Goal: Task Accomplishment & Management: Use online tool/utility

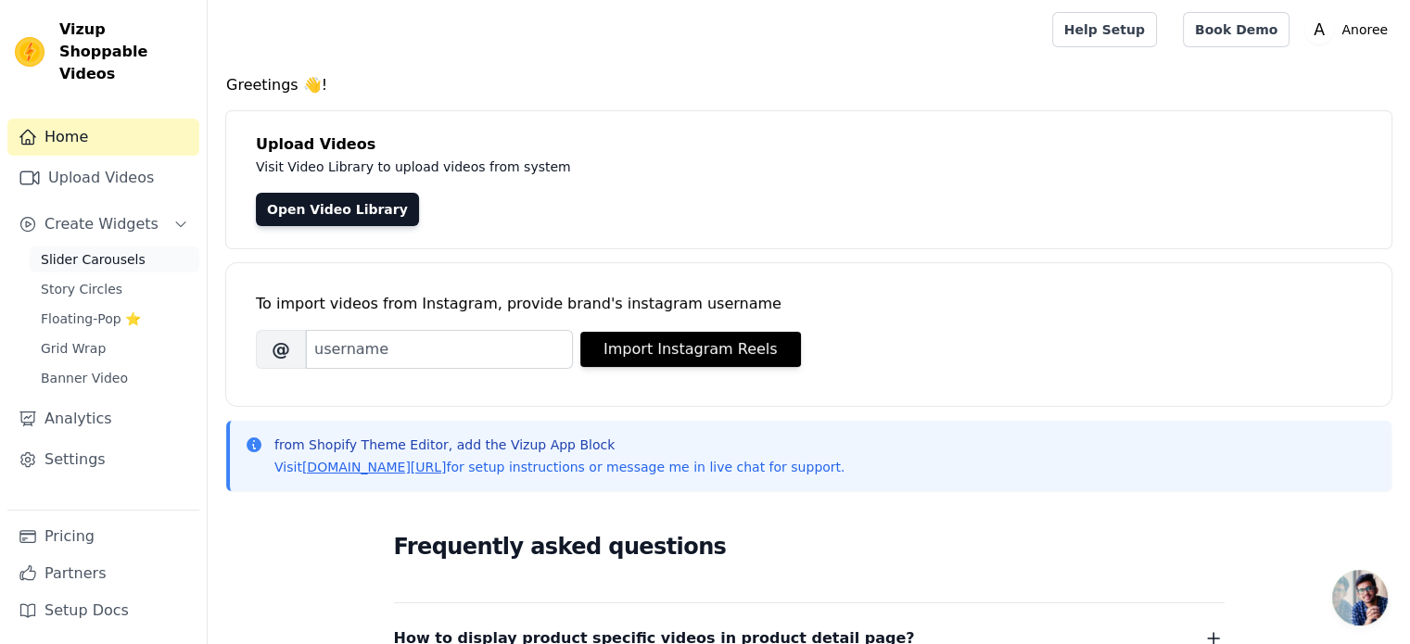
click at [95, 250] on span "Slider Carousels" at bounding box center [93, 259] width 105 height 19
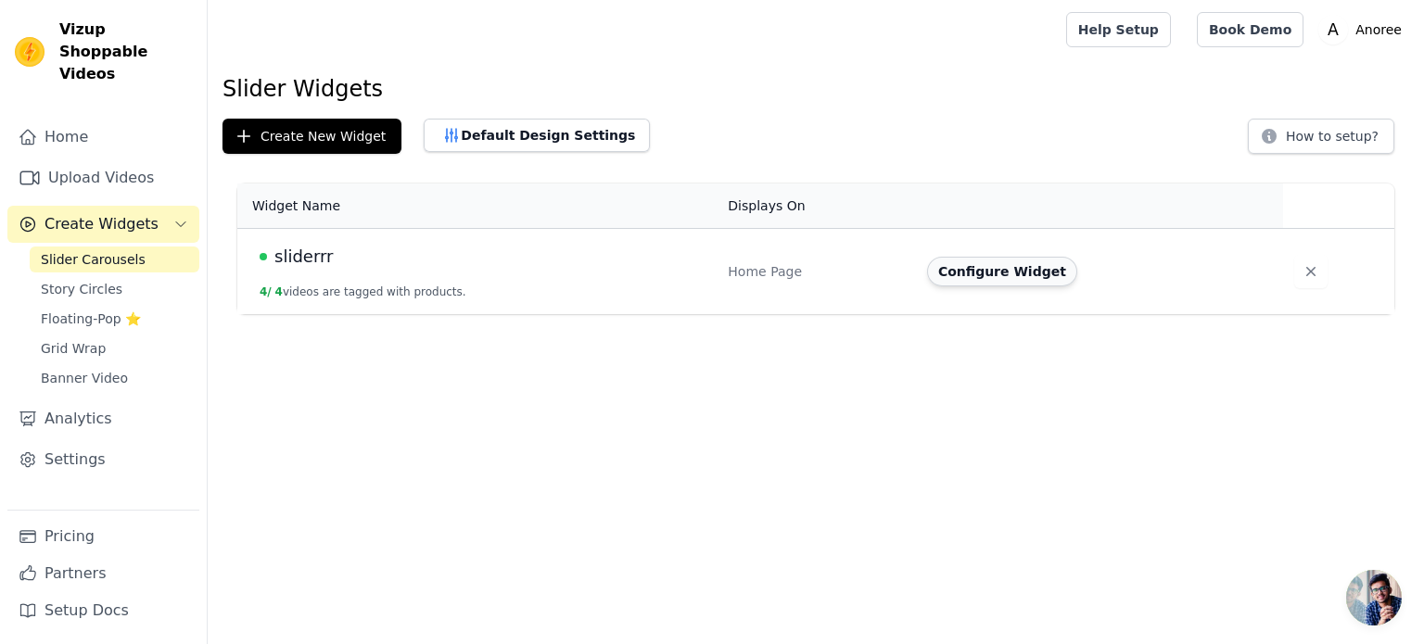
click at [983, 274] on button "Configure Widget" at bounding box center [1002, 272] width 150 height 30
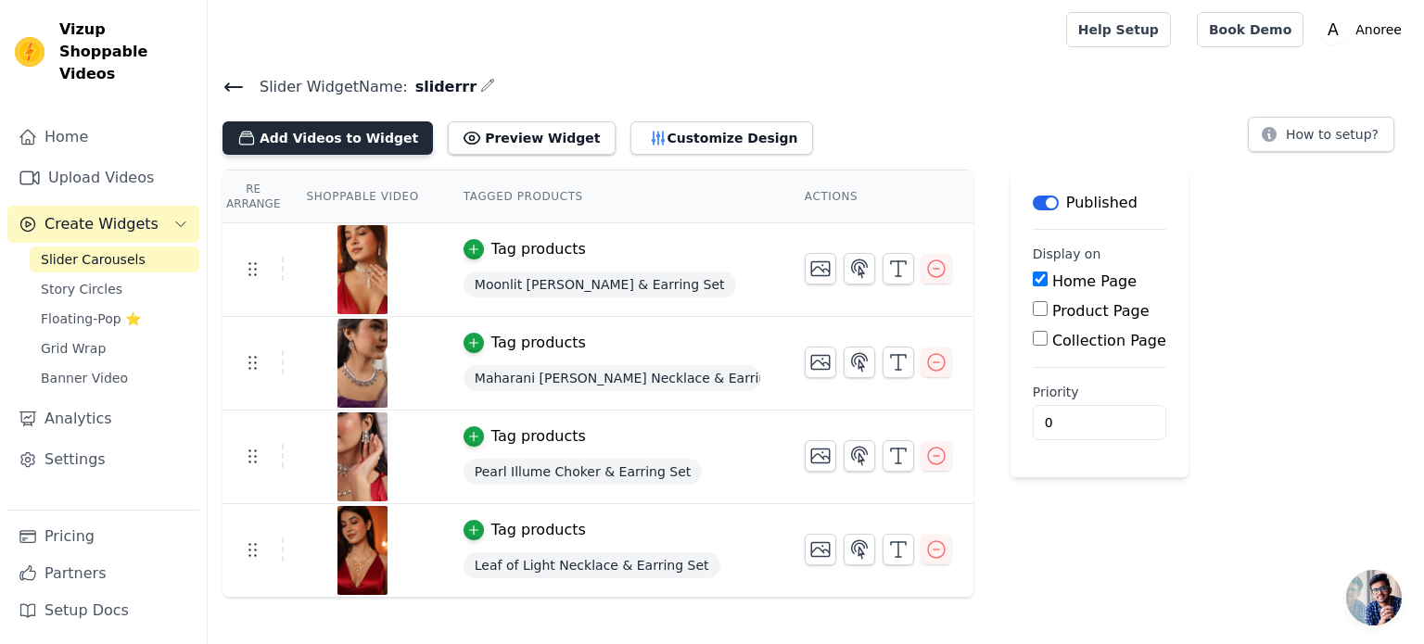
click at [371, 136] on button "Add Videos to Widget" at bounding box center [327, 137] width 210 height 33
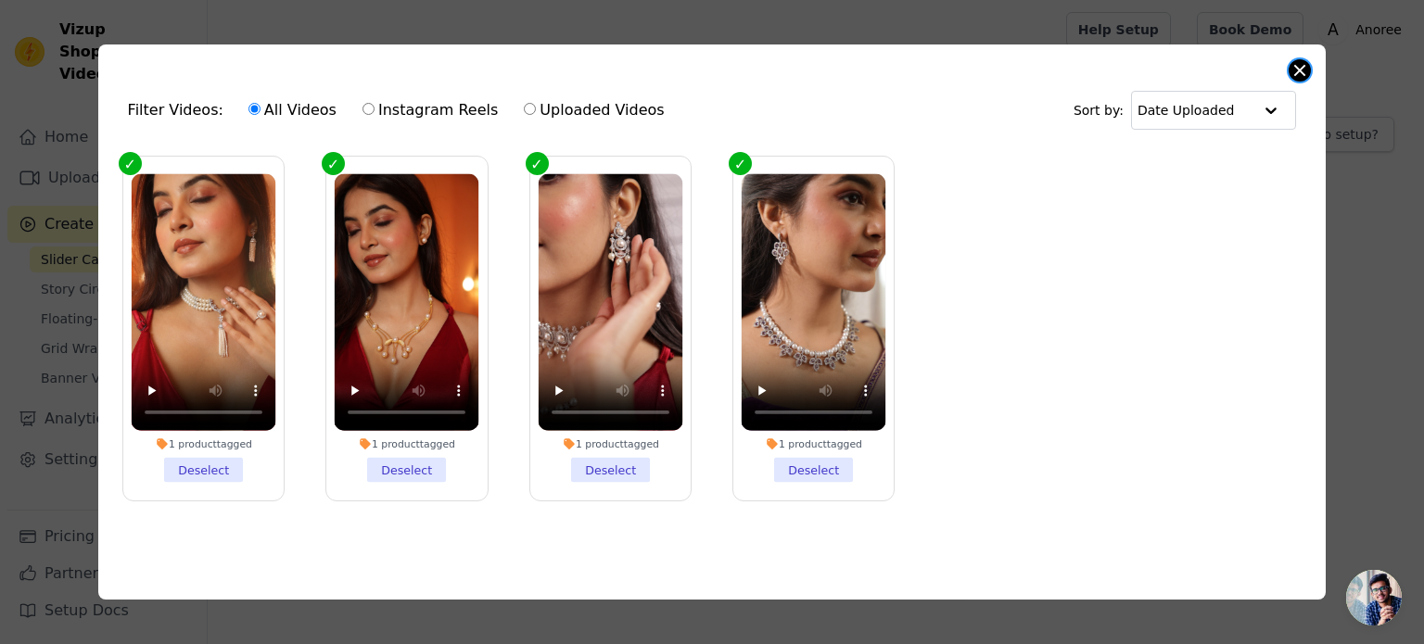
click at [1298, 70] on button "Close modal" at bounding box center [1299, 70] width 22 height 22
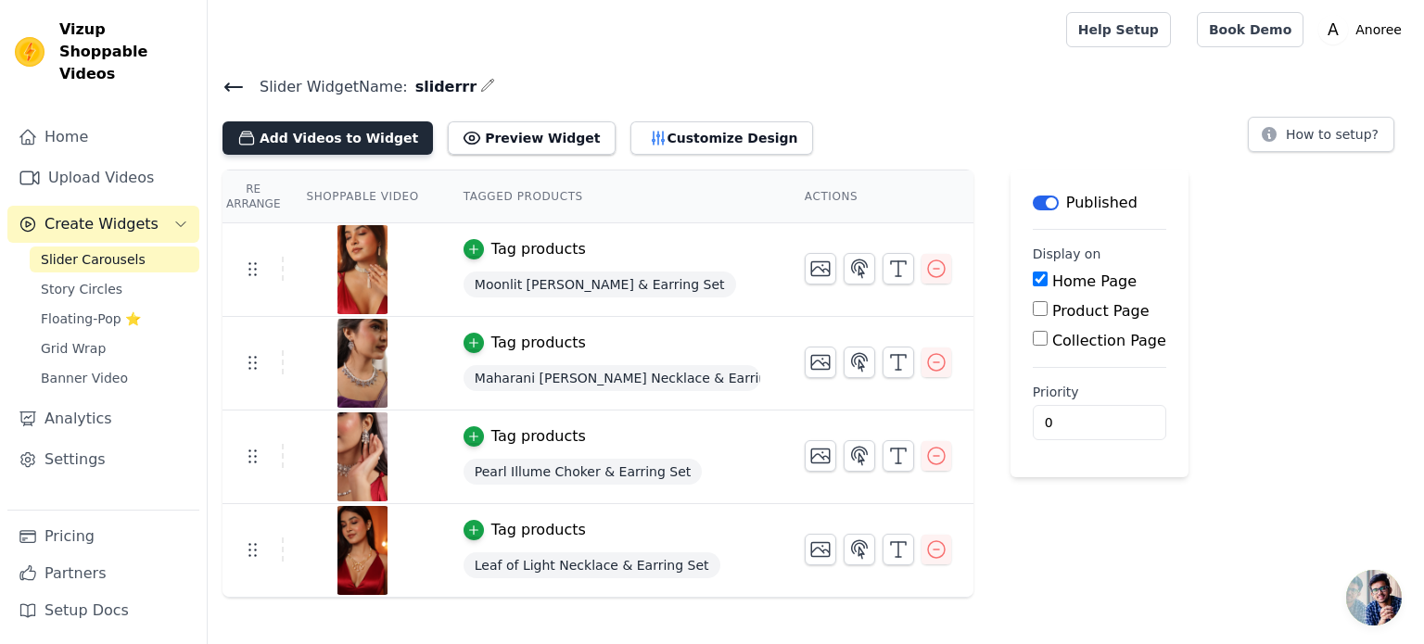
click at [322, 145] on button "Add Videos to Widget" at bounding box center [327, 137] width 210 height 33
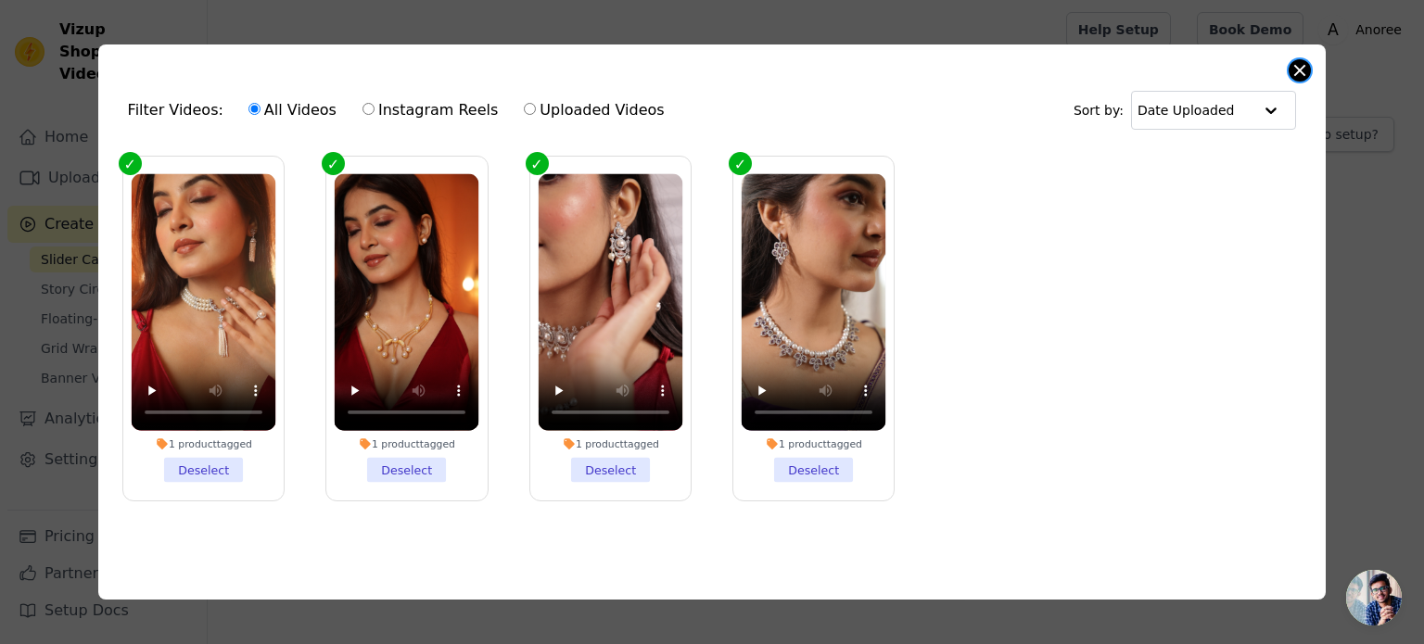
click at [1300, 64] on button "Close modal" at bounding box center [1299, 70] width 22 height 22
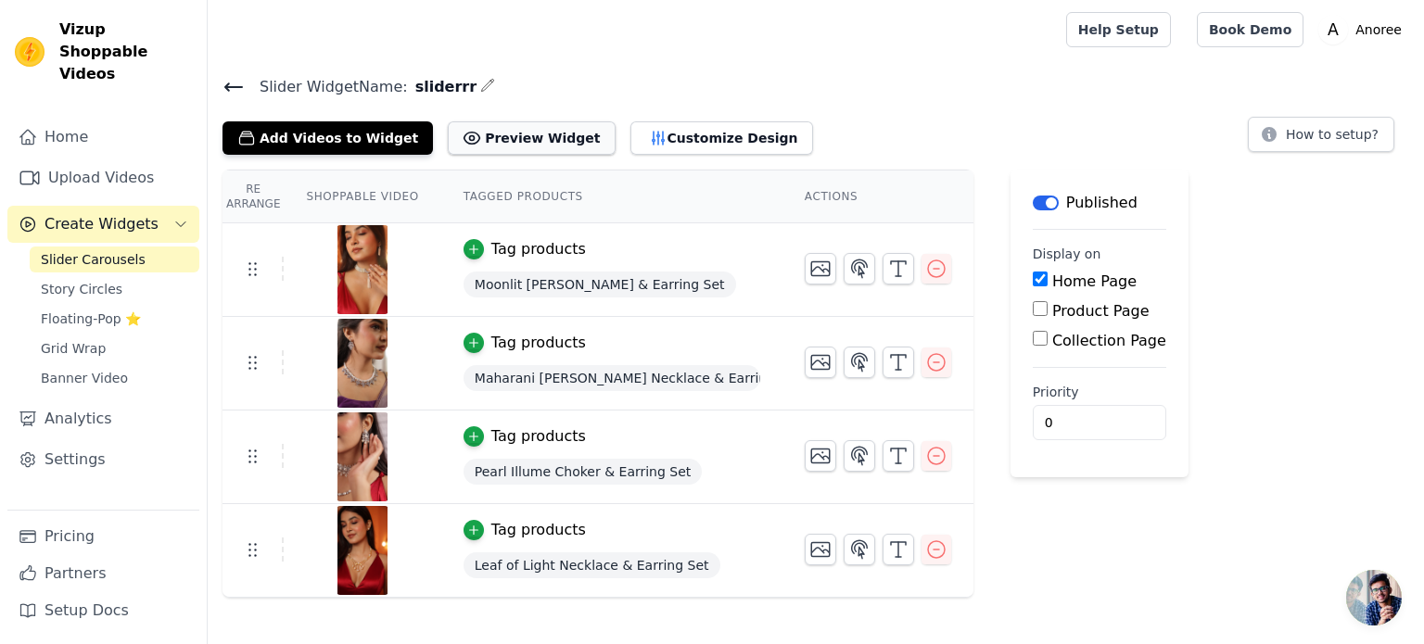
click at [509, 135] on button "Preview Widget" at bounding box center [531, 137] width 167 height 33
click at [126, 159] on link "Upload Videos" at bounding box center [103, 177] width 192 height 37
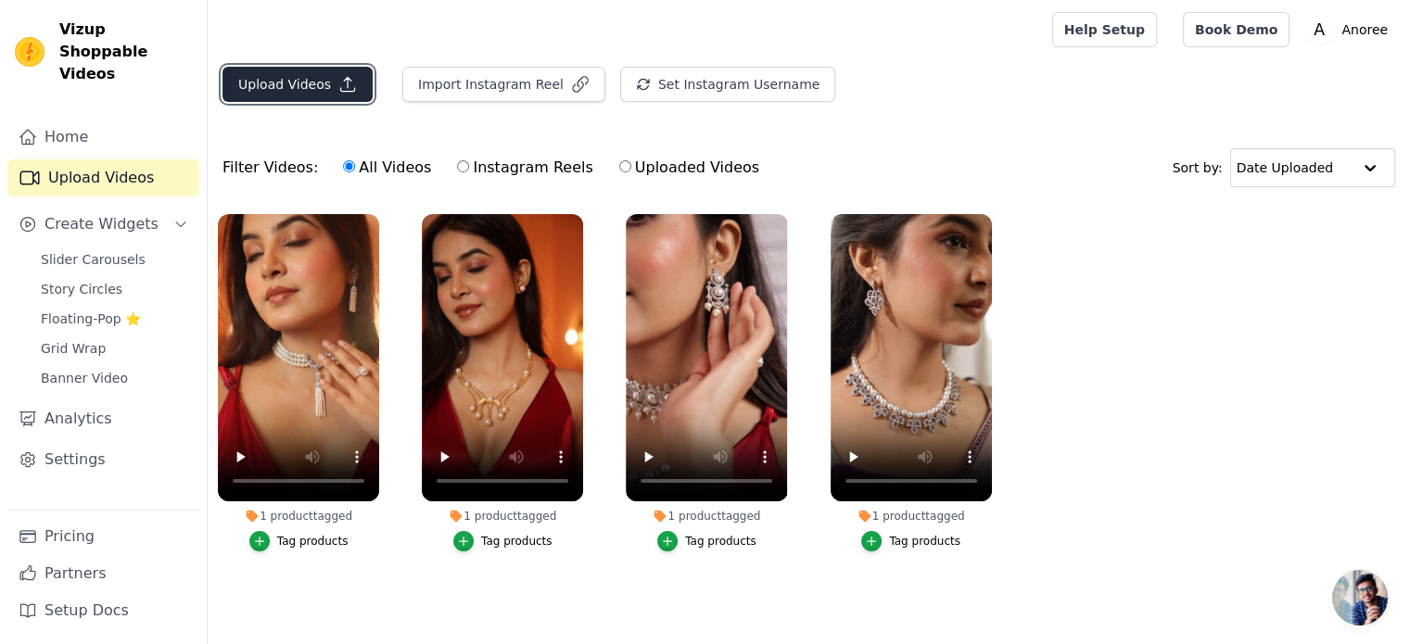
click at [287, 70] on button "Upload Videos" at bounding box center [297, 84] width 150 height 35
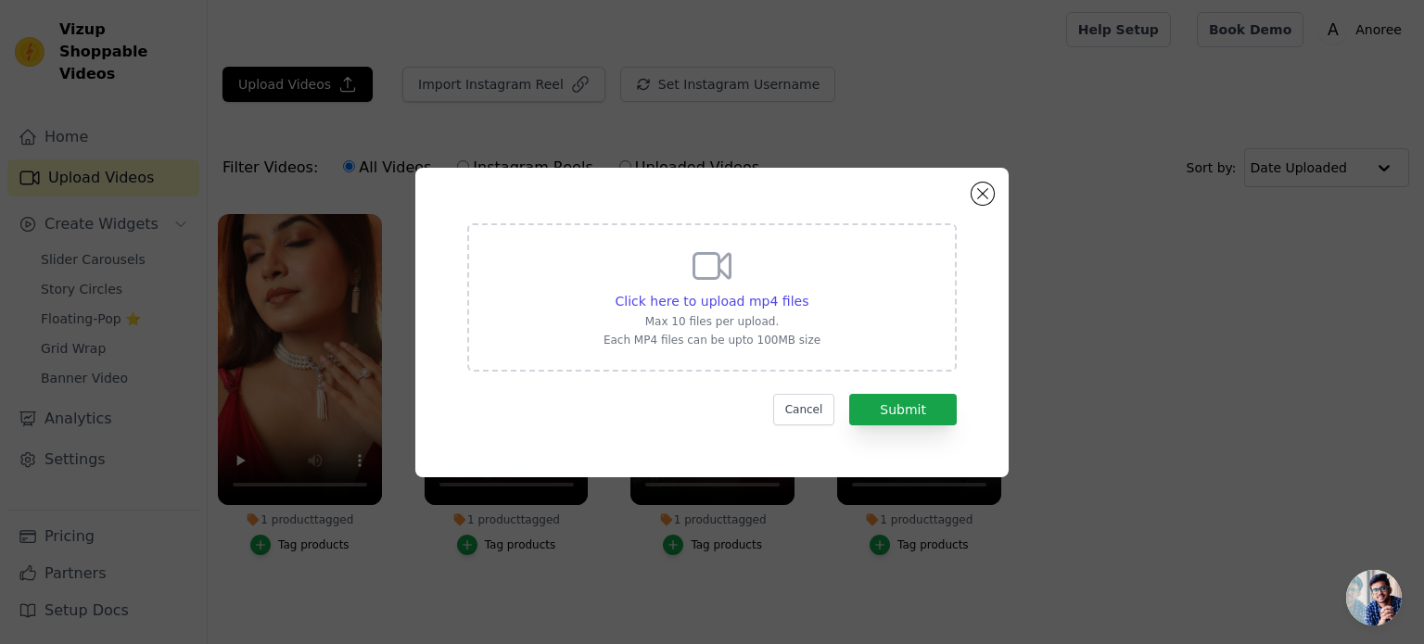
click at [697, 273] on icon at bounding box center [712, 266] width 44 height 44
click at [807, 291] on input "Click here to upload mp4 files Max 10 files per upload. Each MP4 files can be u…" at bounding box center [807, 291] width 1 height 1
type input "C:\fakepath\Buy 1.mp4"
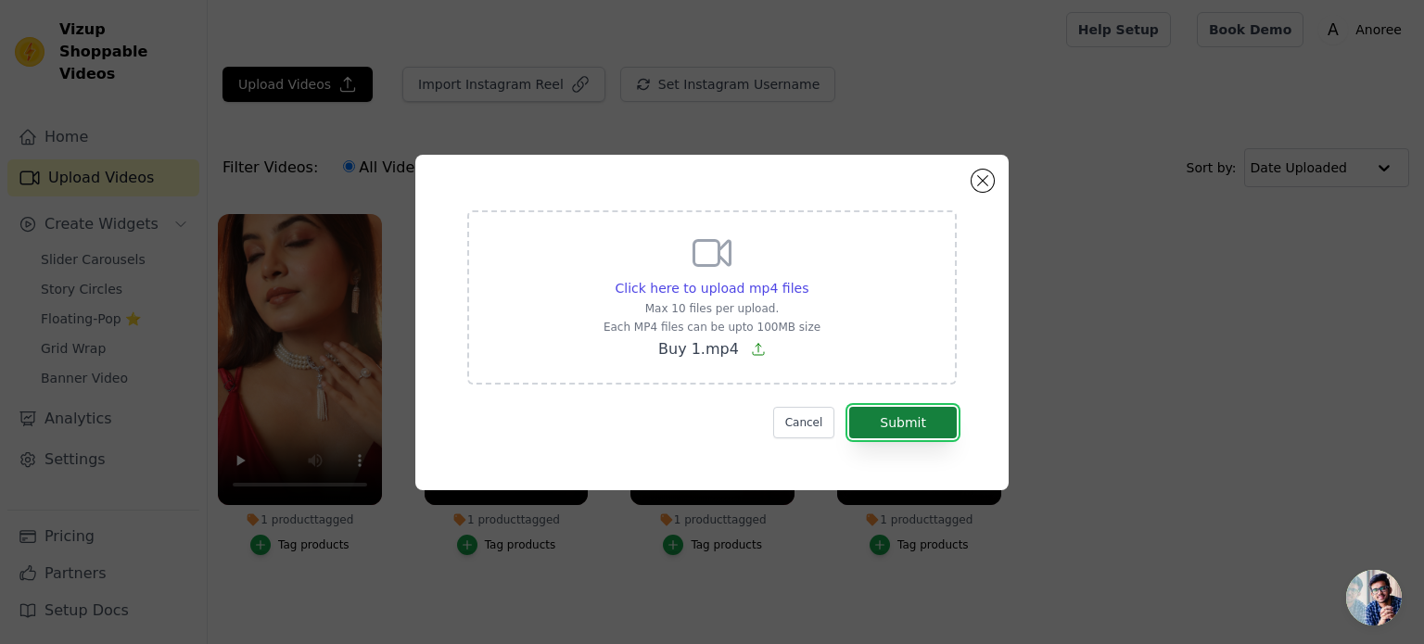
click at [916, 429] on button "Submit" at bounding box center [903, 423] width 108 height 32
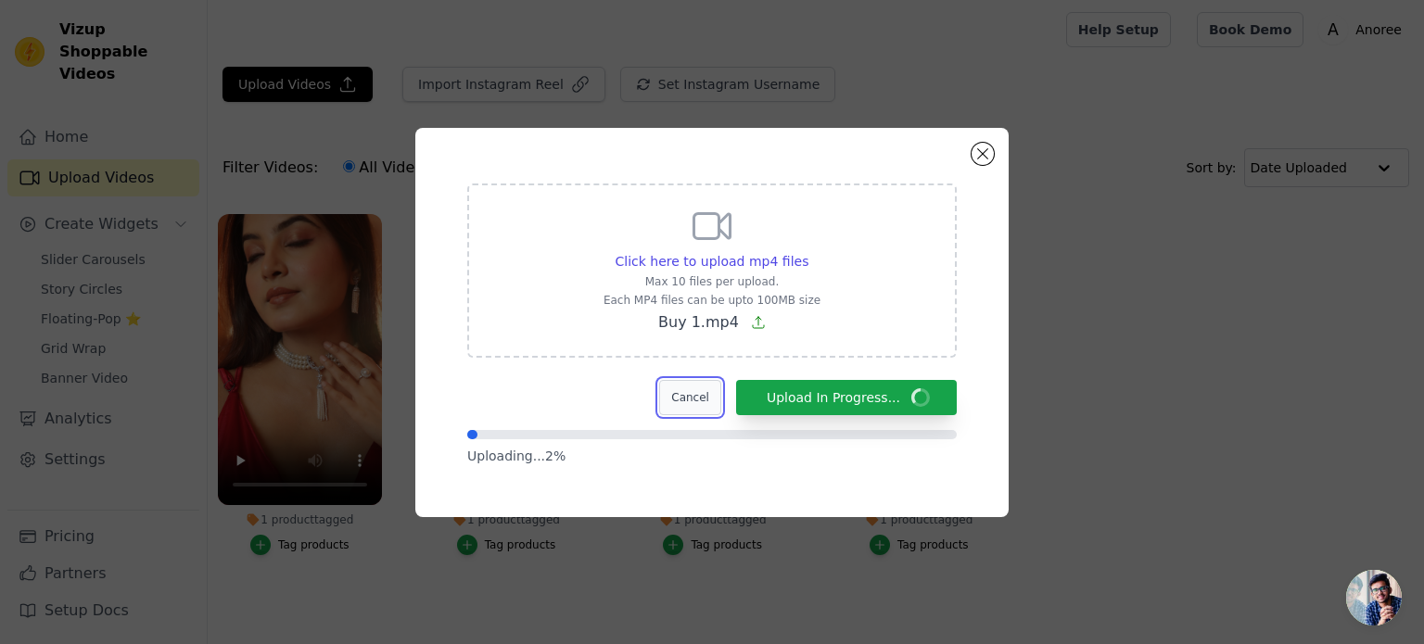
click at [707, 401] on button "Cancel" at bounding box center [690, 397] width 62 height 35
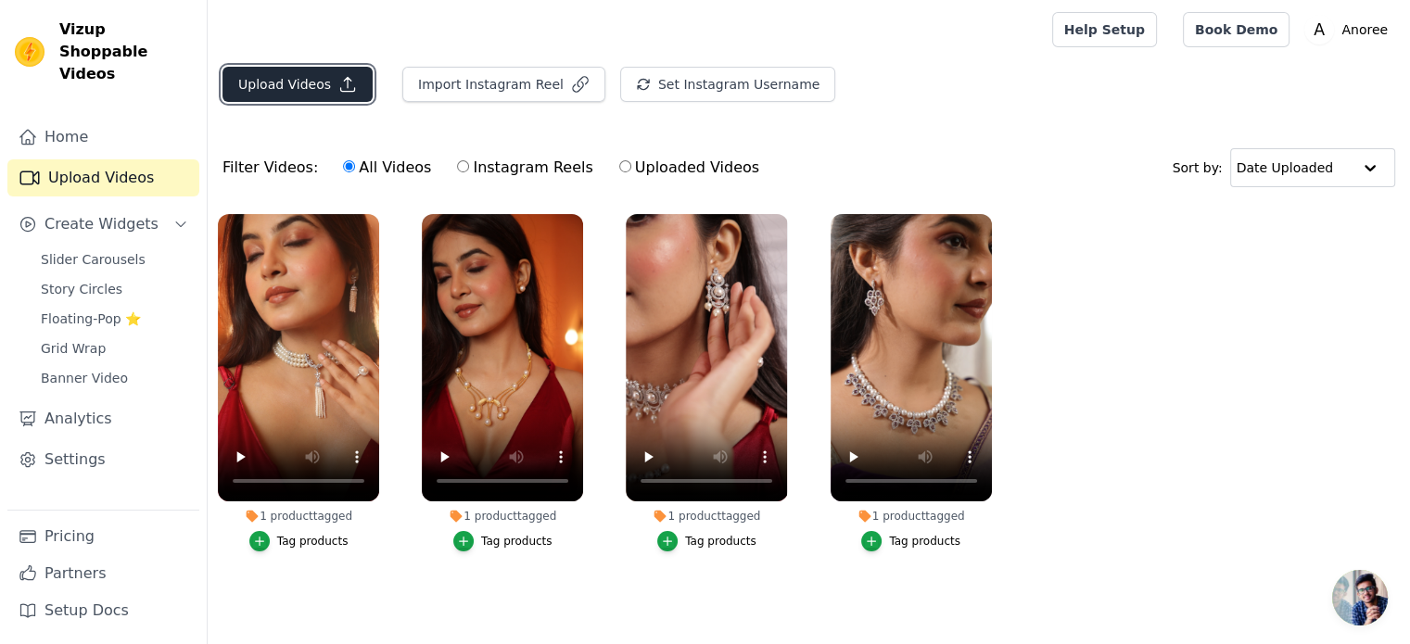
click at [309, 95] on button "Upload Videos" at bounding box center [297, 84] width 150 height 35
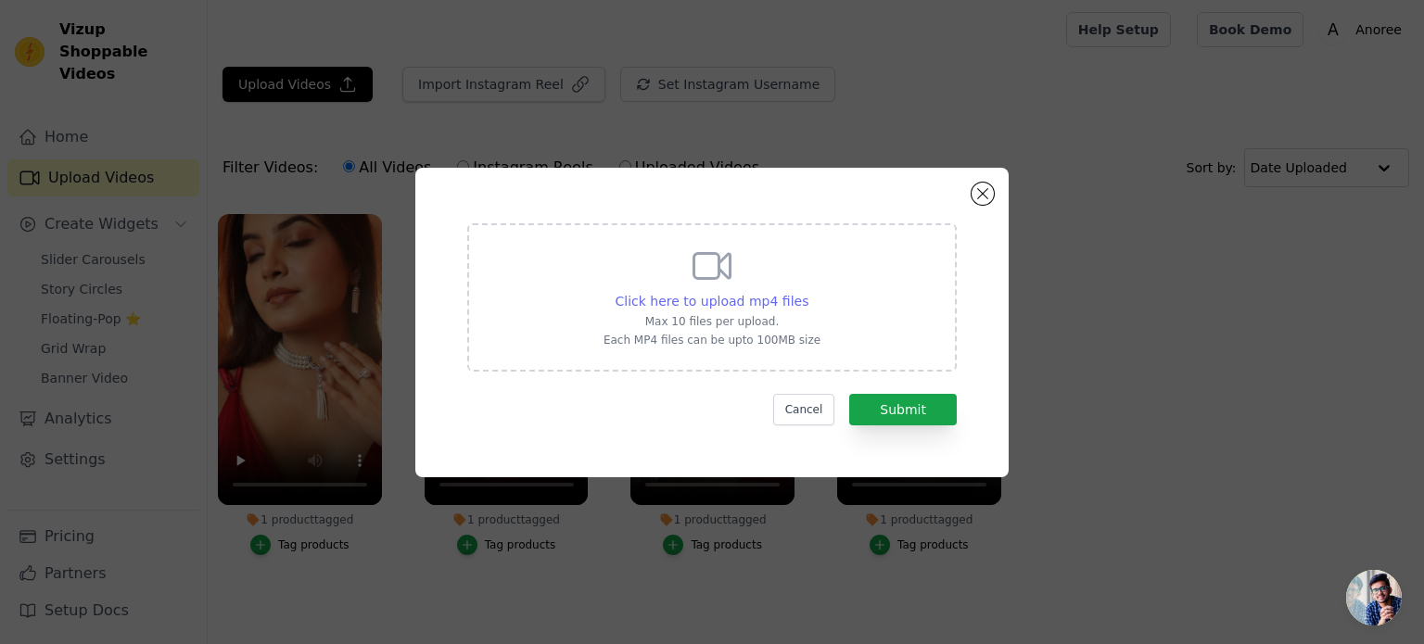
click at [723, 305] on span "Click here to upload mp4 files" at bounding box center [712, 301] width 194 height 15
click at [807, 292] on input "Click here to upload mp4 files Max 10 files per upload. Each MP4 files can be u…" at bounding box center [807, 291] width 1 height 1
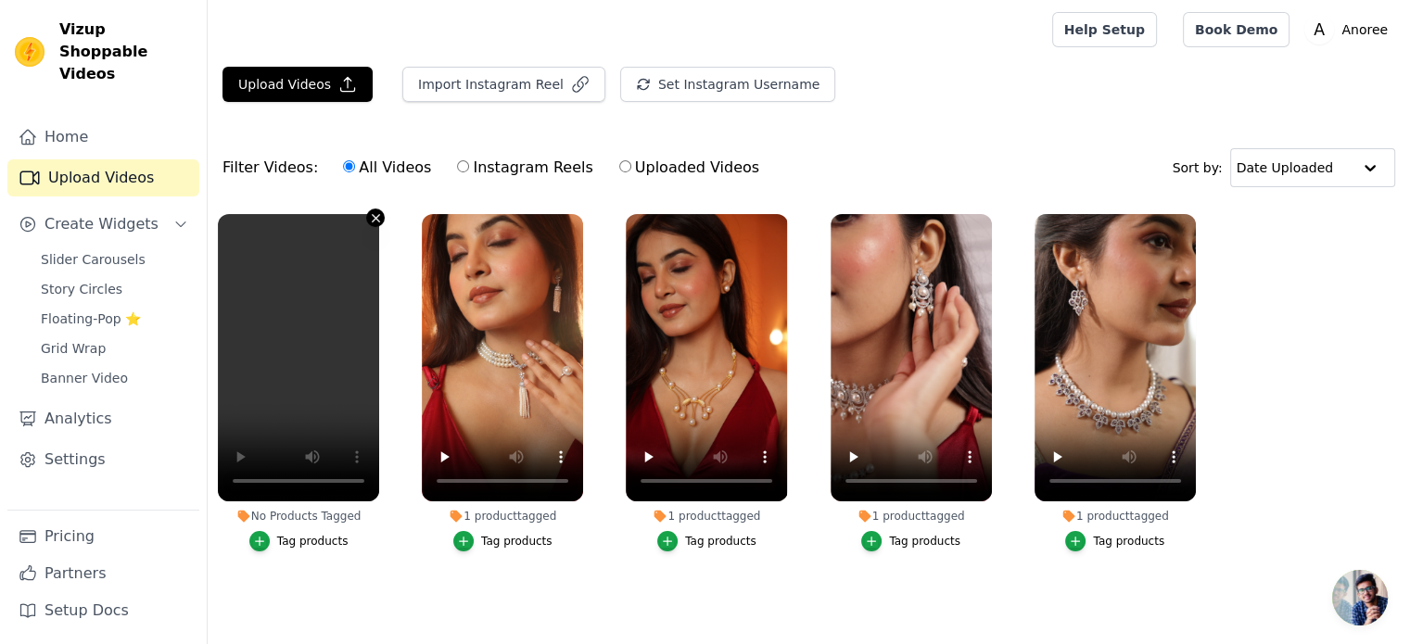
click at [377, 218] on icon "button" at bounding box center [375, 217] width 7 height 7
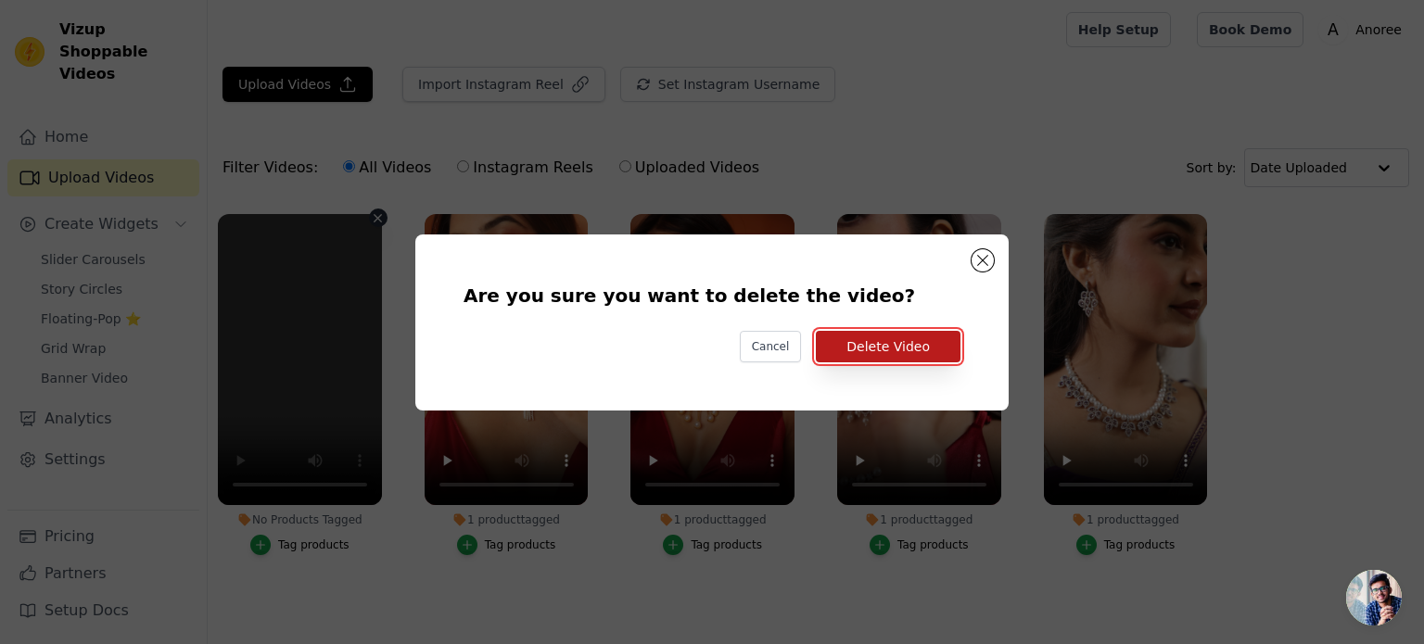
click at [878, 340] on button "Delete Video" at bounding box center [888, 347] width 145 height 32
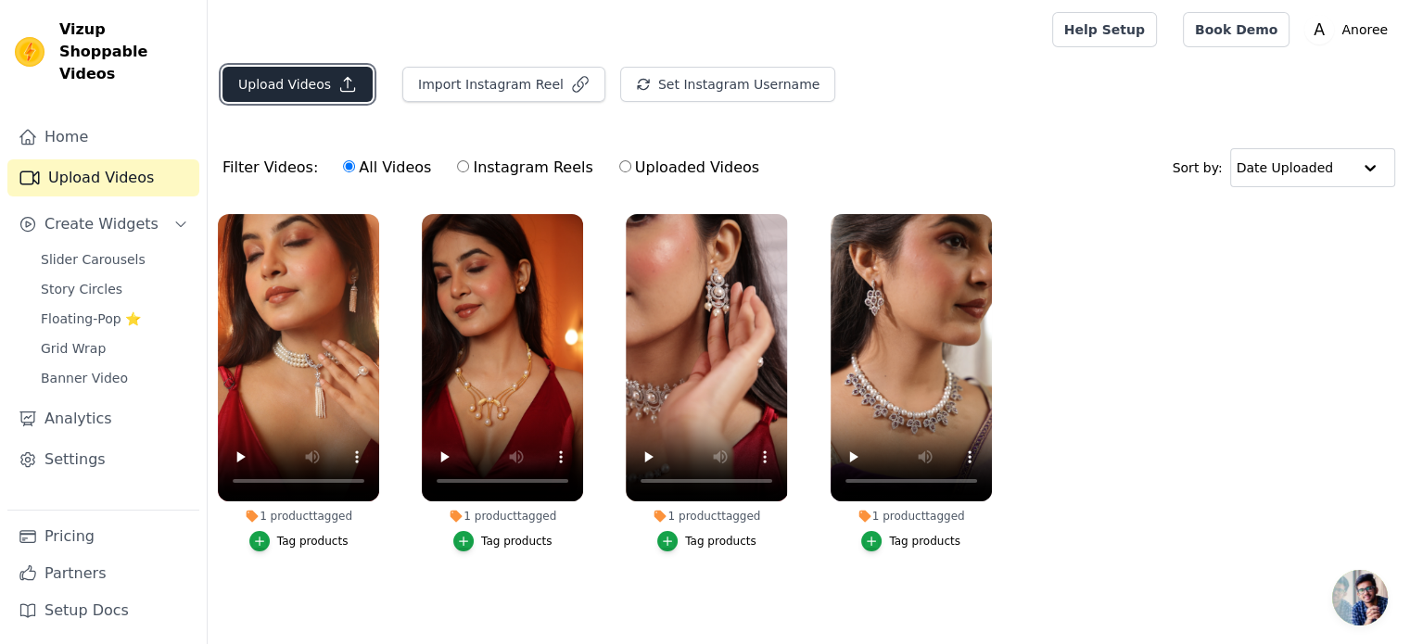
click at [278, 73] on button "Upload Videos" at bounding box center [297, 84] width 150 height 35
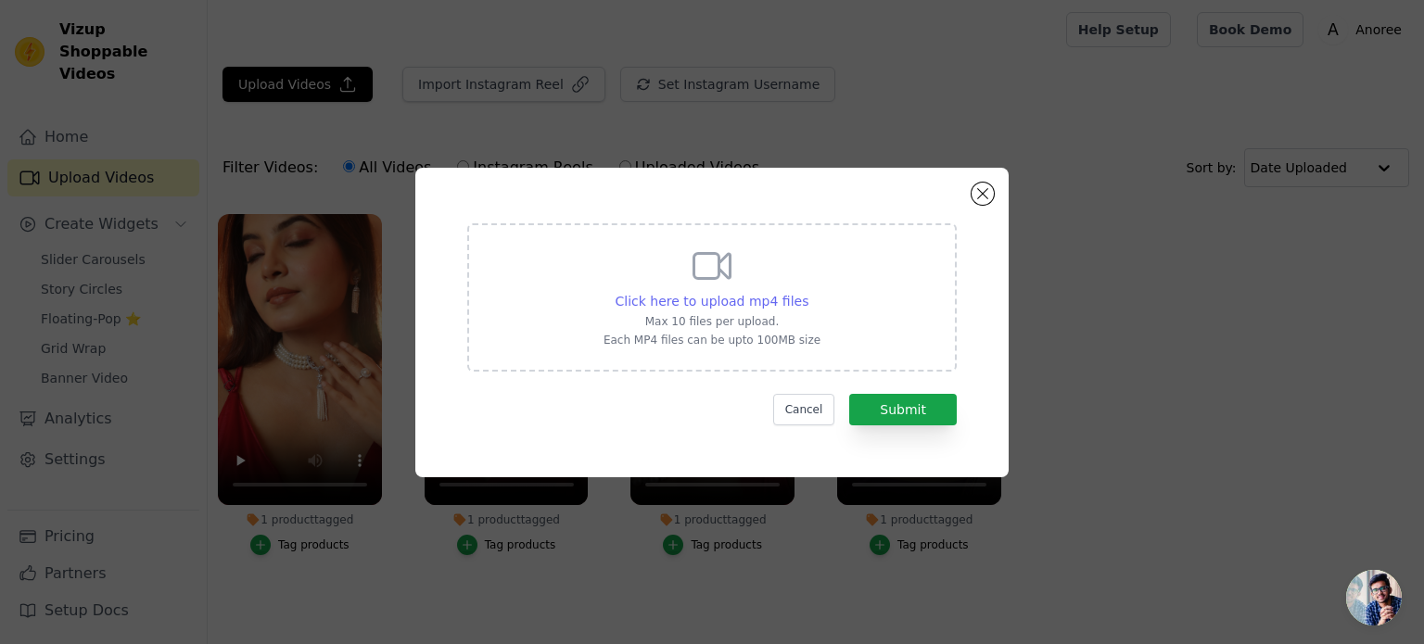
click at [672, 298] on span "Click here to upload mp4 files" at bounding box center [712, 301] width 194 height 15
click at [807, 292] on input "Click here to upload mp4 files Max 10 files per upload. Each MP4 files can be u…" at bounding box center [807, 291] width 1 height 1
type input "C:\fakepath\IMG_6900.mp4"
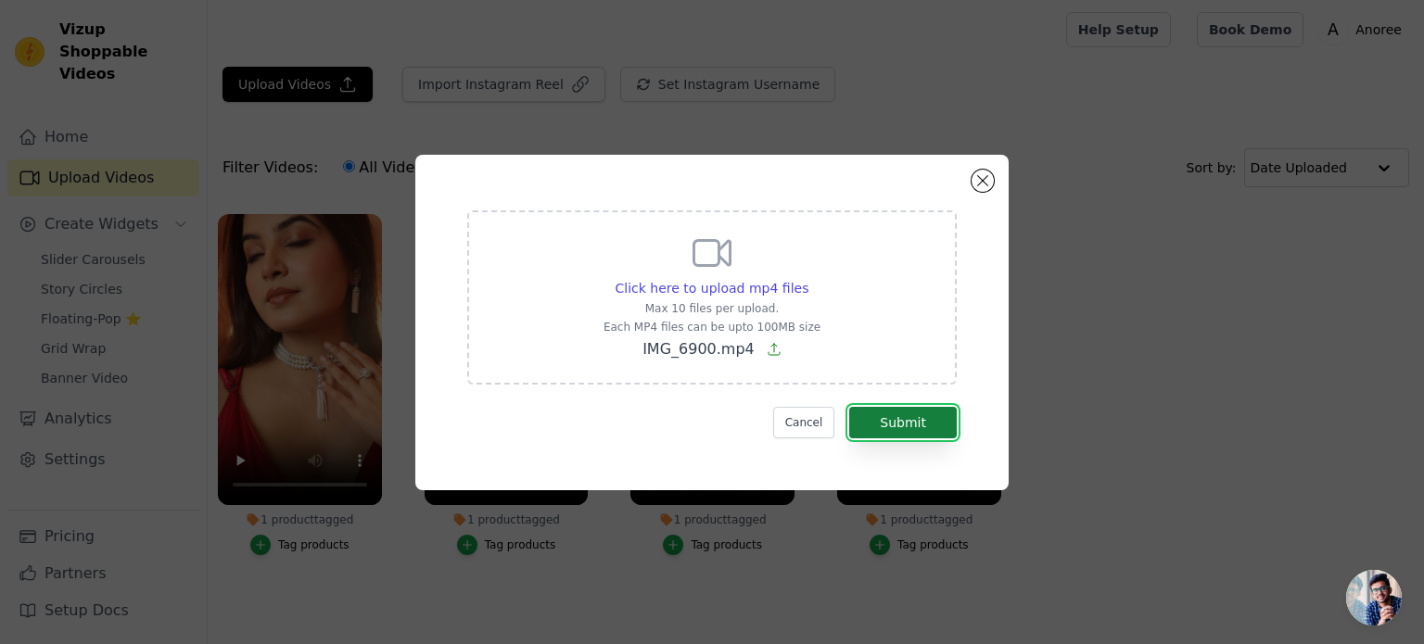
click at [908, 417] on button "Submit" at bounding box center [903, 423] width 108 height 32
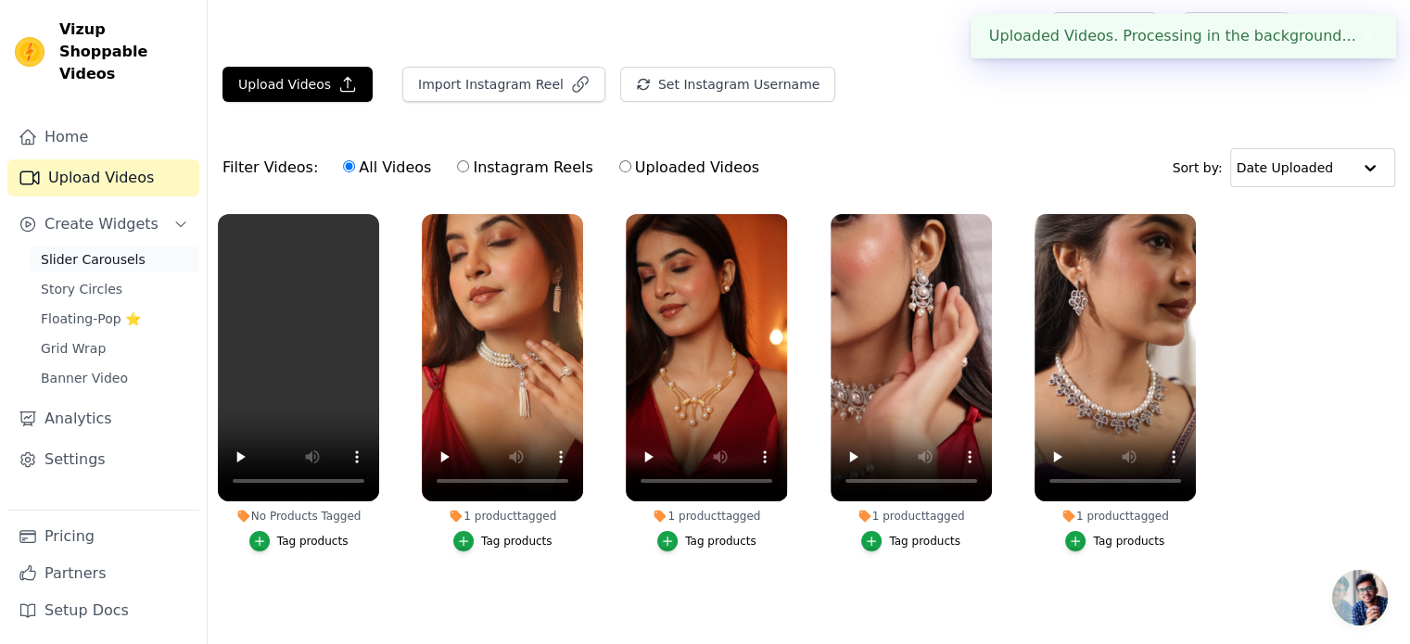
click at [77, 250] on span "Slider Carousels" at bounding box center [93, 259] width 105 height 19
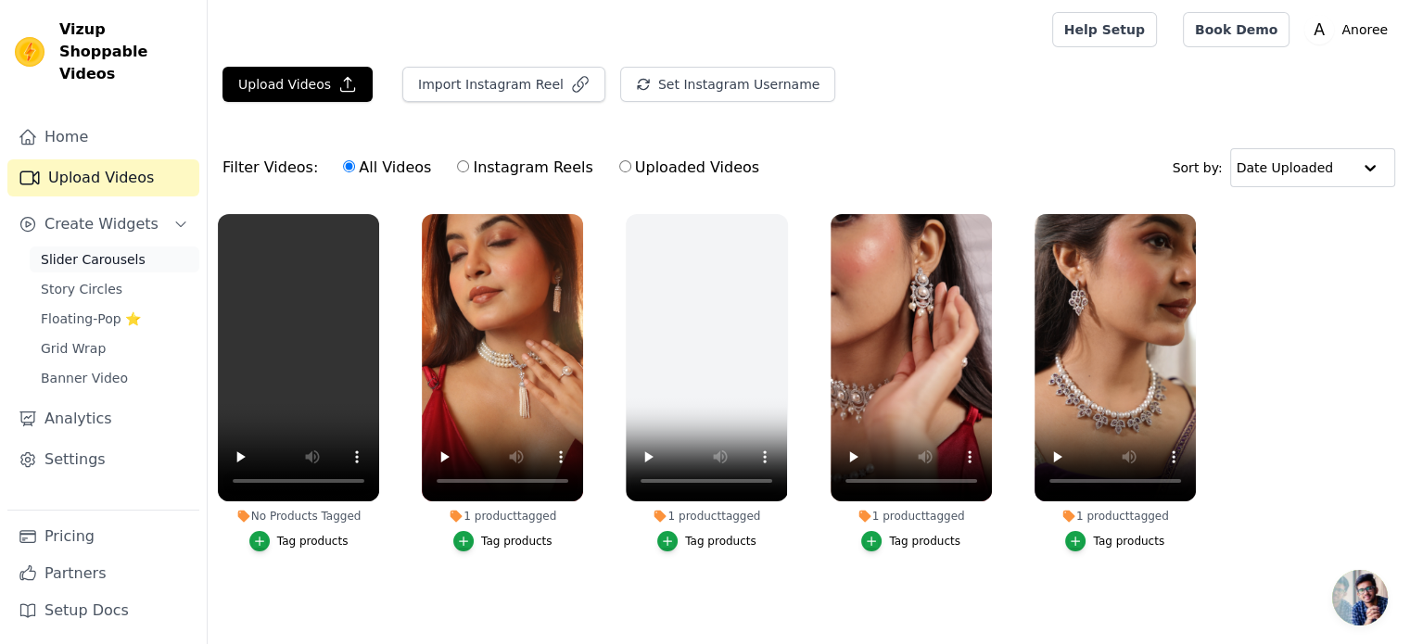
click at [57, 250] on span "Slider Carousels" at bounding box center [93, 259] width 105 height 19
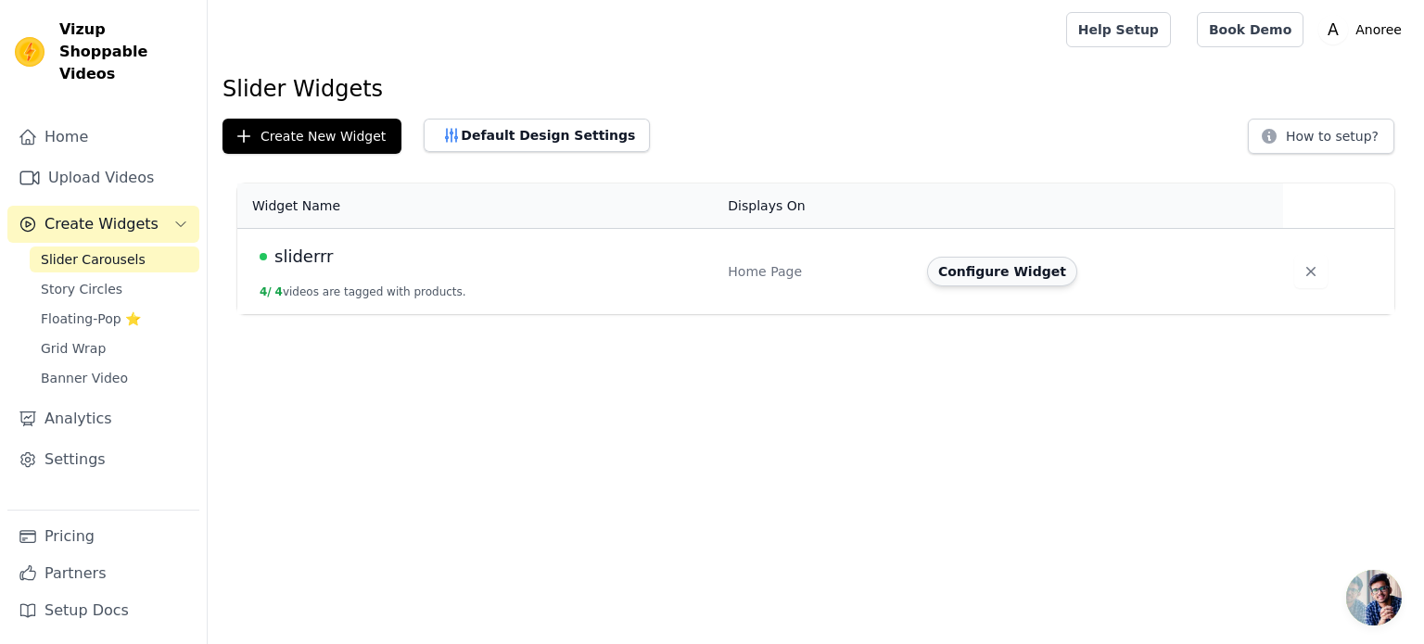
click at [1001, 271] on button "Configure Widget" at bounding box center [1002, 272] width 150 height 30
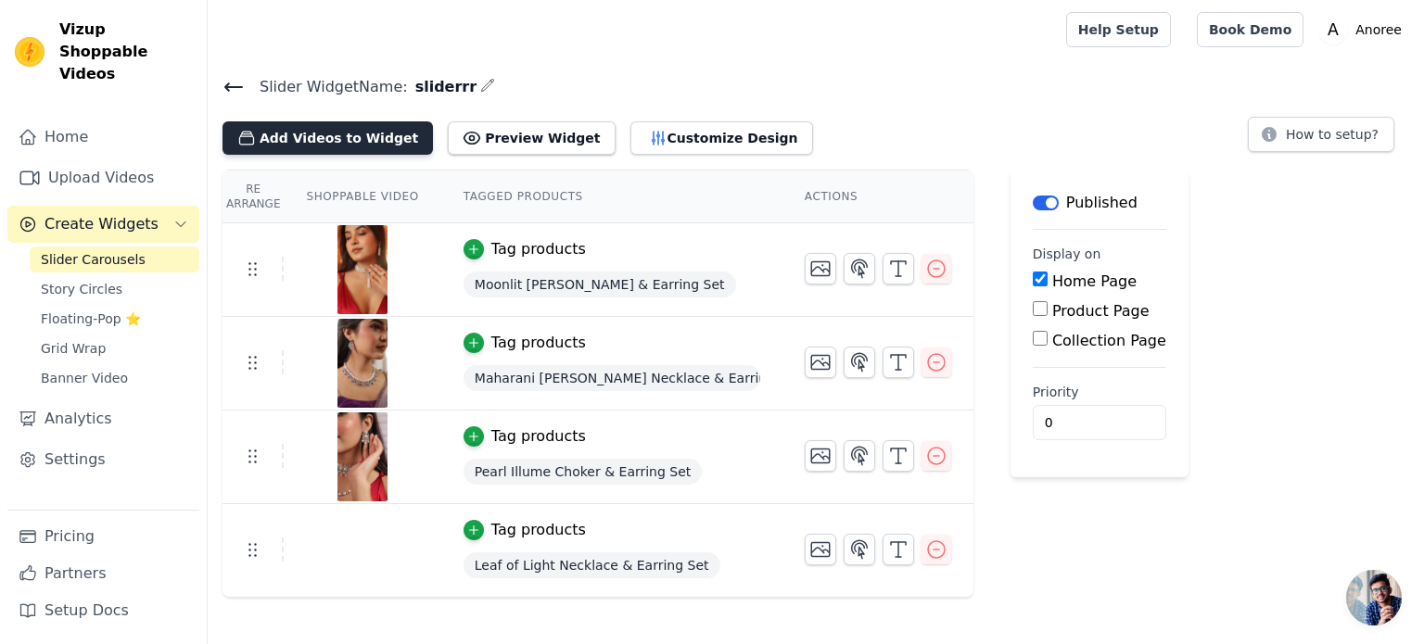
click at [336, 140] on button "Add Videos to Widget" at bounding box center [327, 137] width 210 height 33
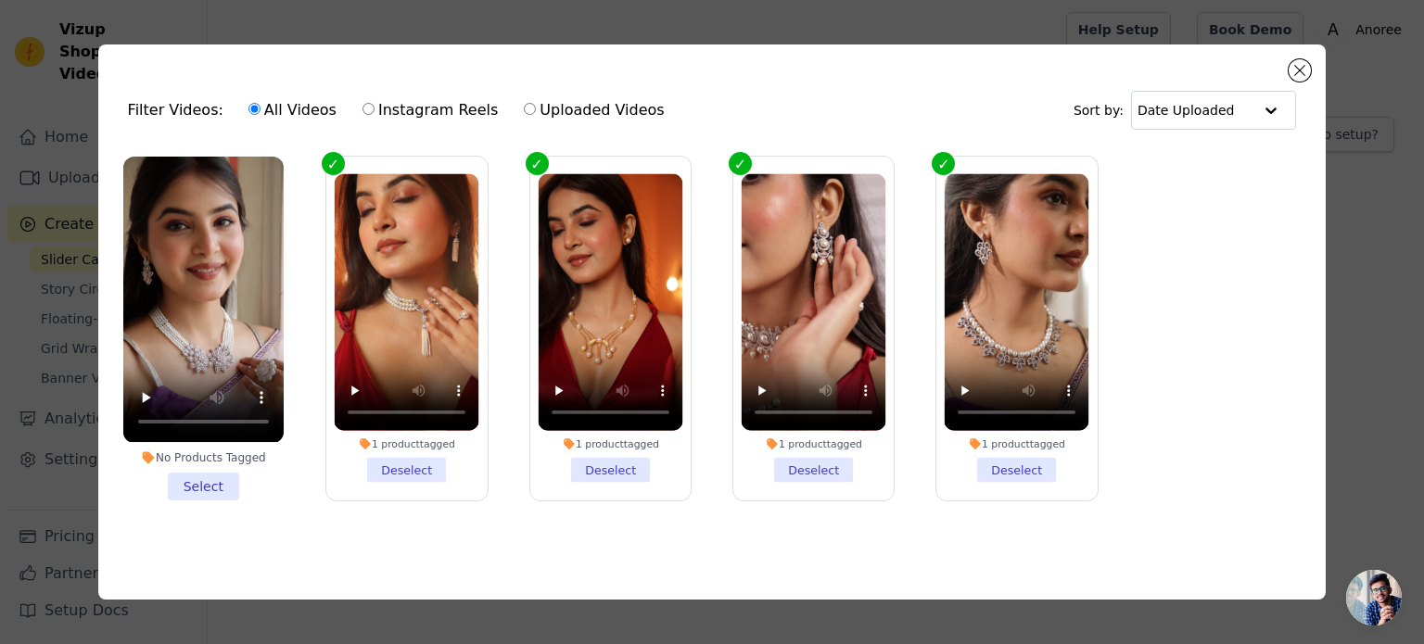
click at [222, 487] on li "No Products Tagged Select" at bounding box center [203, 328] width 160 height 343
click at [0, 0] on input "No Products Tagged Select" at bounding box center [0, 0] width 0 height 0
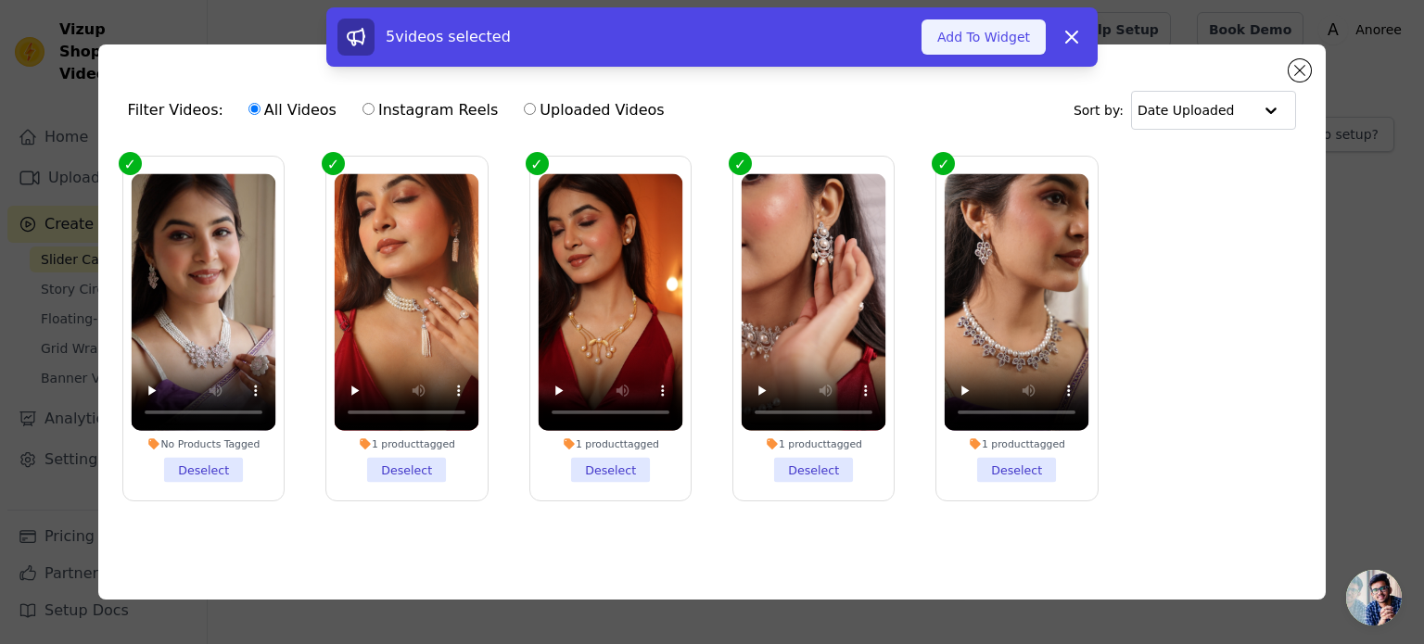
click at [1004, 39] on button "Add To Widget" at bounding box center [983, 36] width 124 height 35
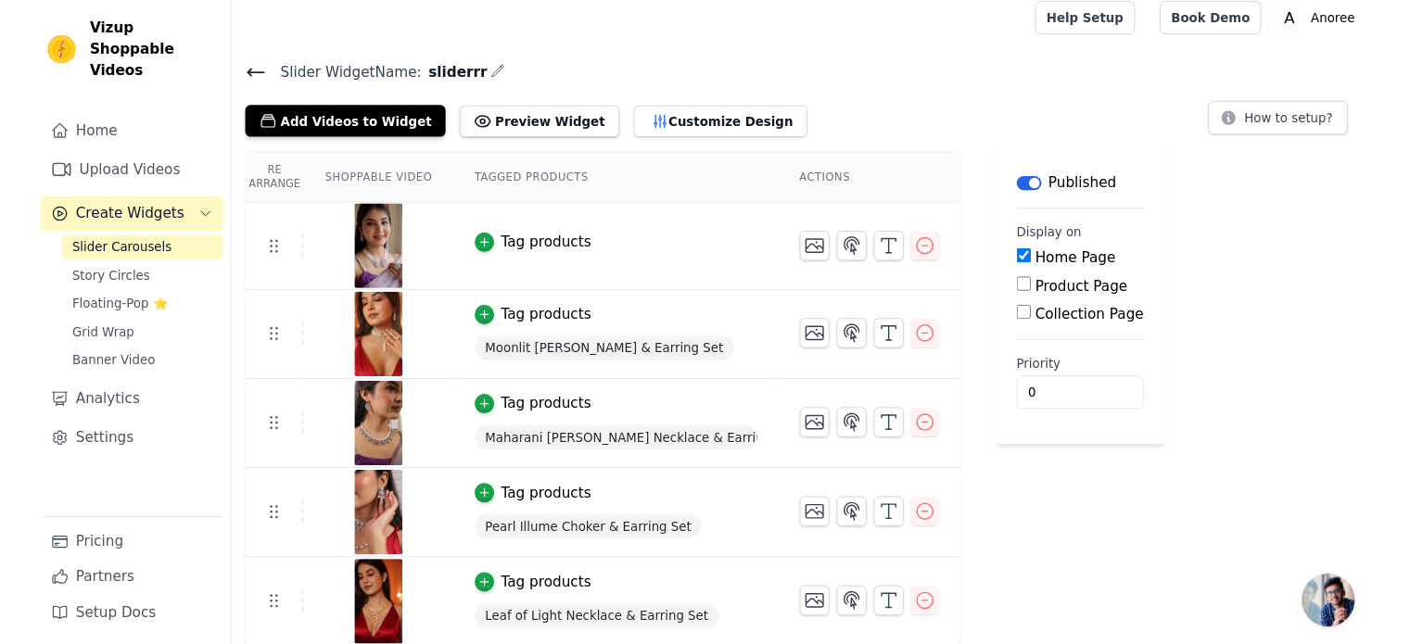
scroll to position [43, 0]
